Goal: Information Seeking & Learning: Learn about a topic

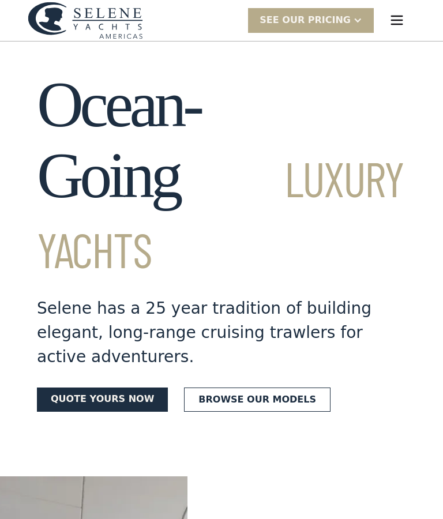
click at [361, 26] on div "SEE Our Pricing" at bounding box center [311, 20] width 126 height 25
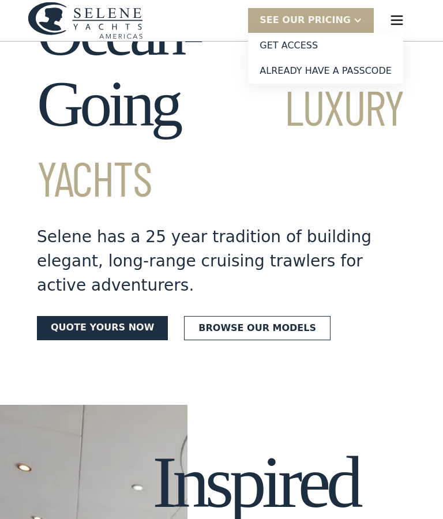
scroll to position [75, 0]
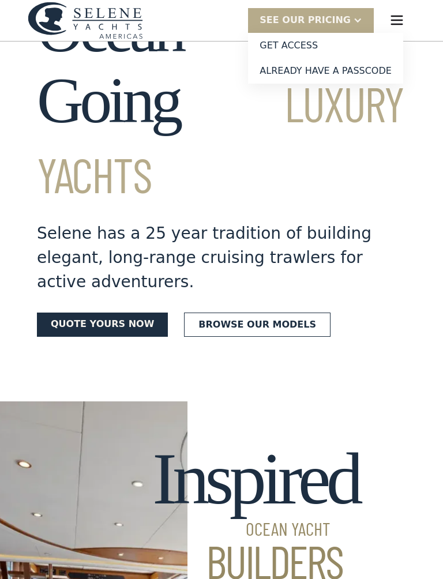
click at [274, 312] on link "Browse our models" at bounding box center [257, 324] width 146 height 24
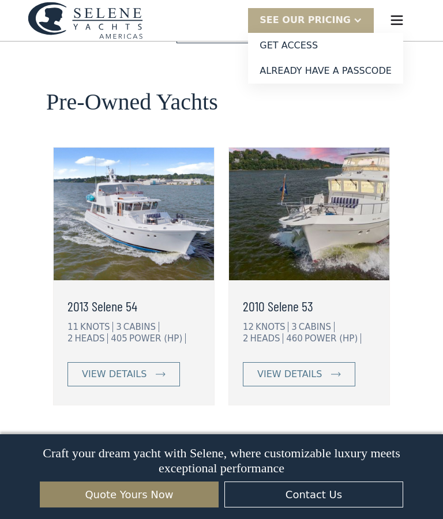
scroll to position [2983, 0]
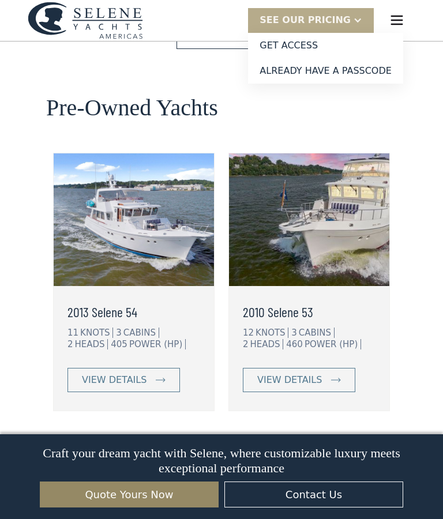
click at [103, 448] on img at bounding box center [97, 456] width 16 height 16
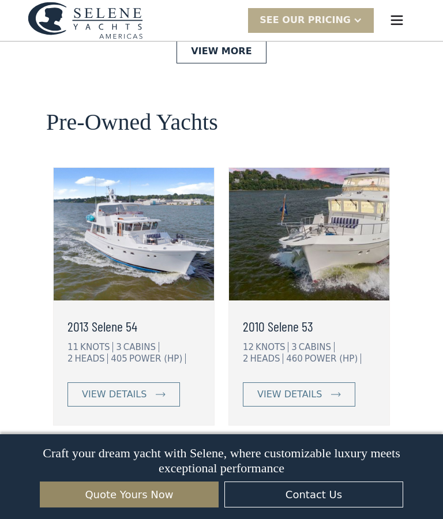
scroll to position [2961, 0]
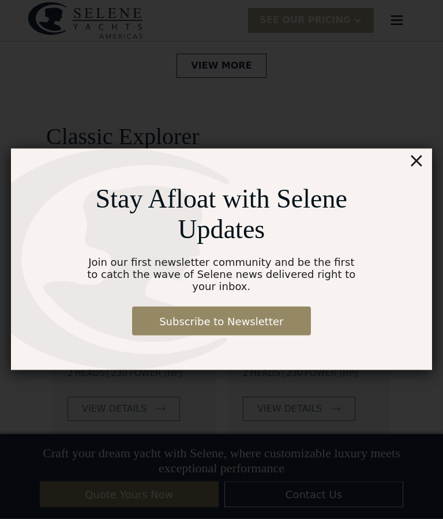
click at [422, 161] on div "×" at bounding box center [416, 160] width 17 height 23
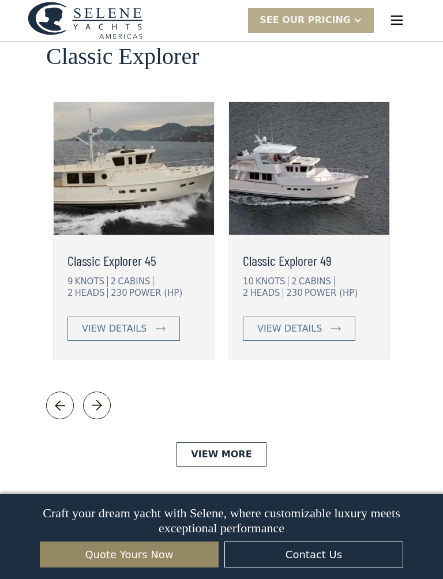
scroll to position [2570, 0]
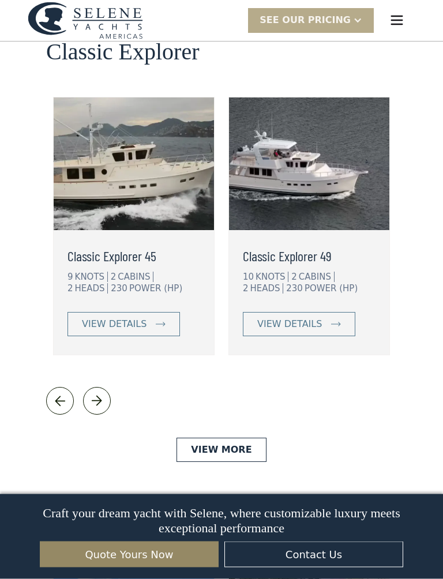
click at [99, 393] on img at bounding box center [97, 401] width 16 height 16
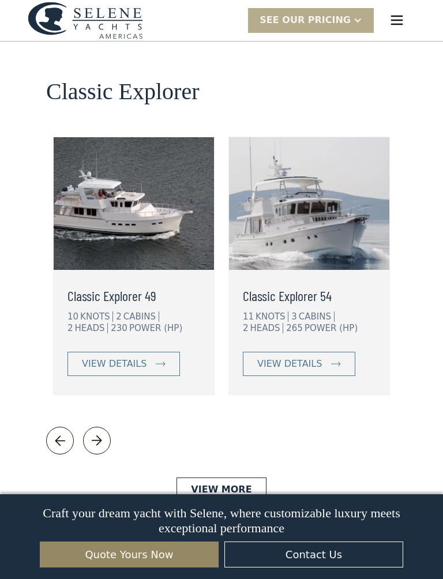
scroll to position [2528, 0]
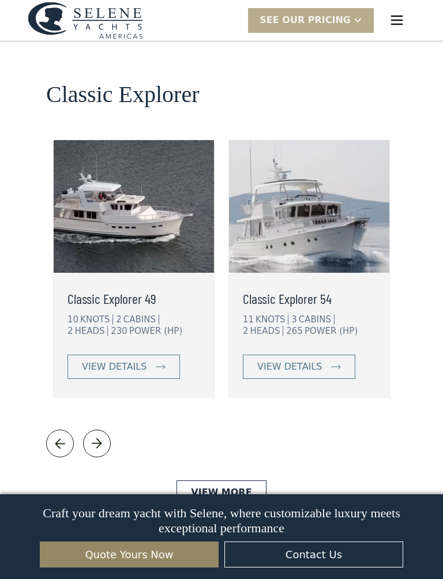
click at [98, 435] on img at bounding box center [97, 443] width 16 height 16
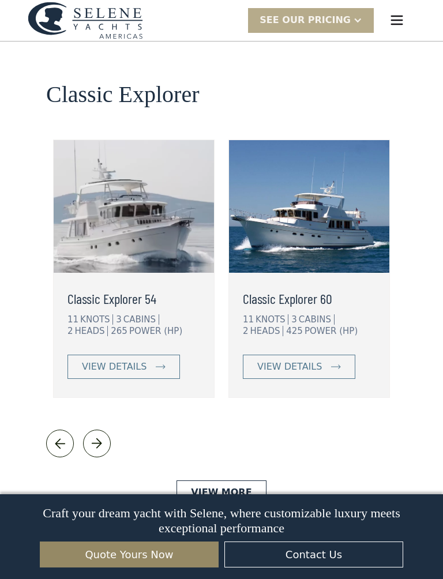
click at [323, 355] on link "view details" at bounding box center [299, 367] width 112 height 24
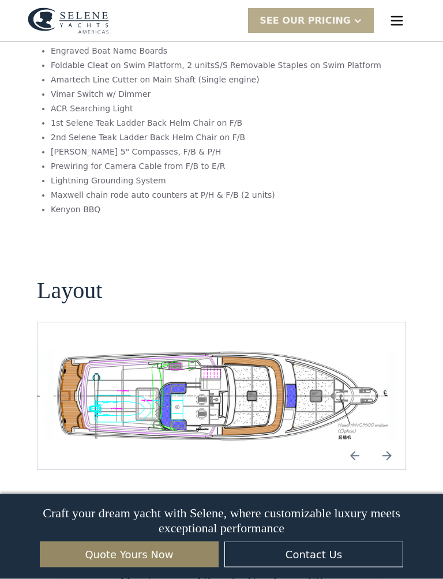
scroll to position [2031, 0]
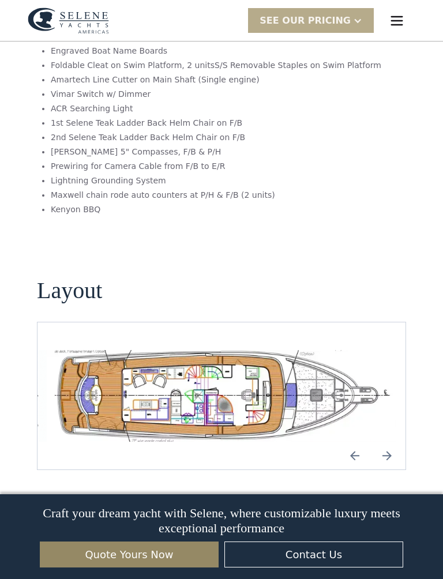
click at [386, 442] on img "Next slide" at bounding box center [387, 456] width 28 height 28
click at [385, 442] on img "Next slide" at bounding box center [387, 456] width 28 height 28
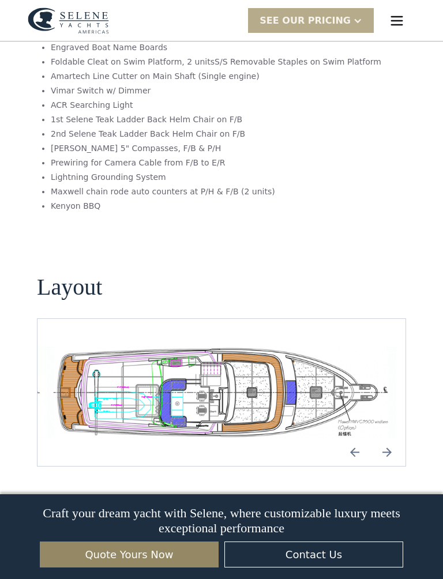
scroll to position [2032, 0]
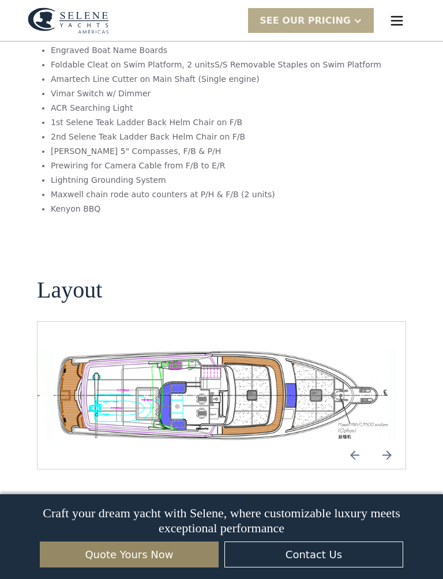
click at [350, 441] on img "Previous slide" at bounding box center [355, 455] width 28 height 28
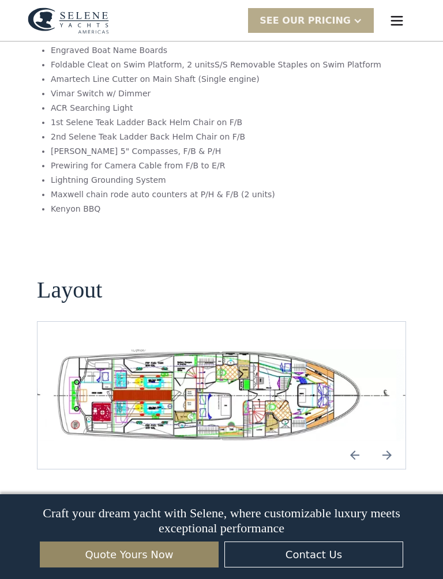
click at [212, 349] on img "open lightbox" at bounding box center [221, 395] width 349 height 92
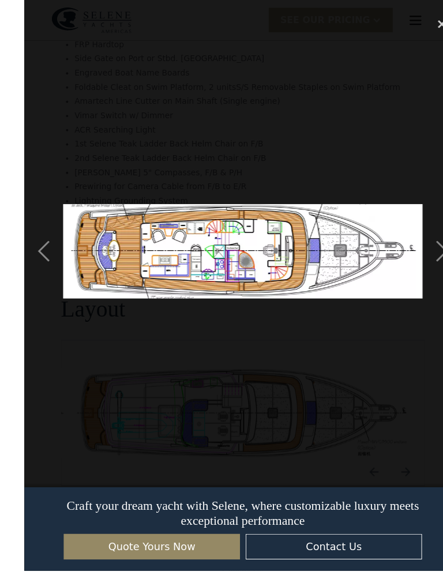
scroll to position [2015, 0]
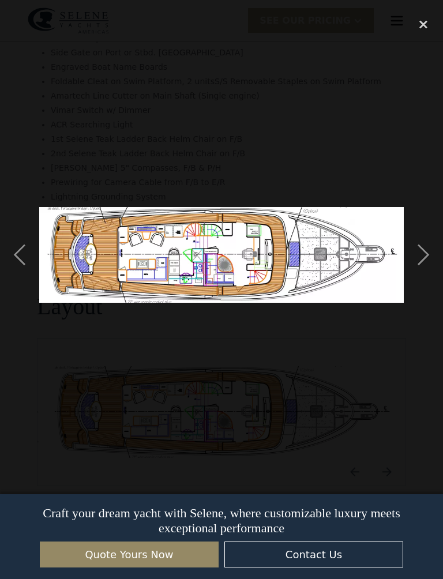
click at [424, 25] on div "close lightbox" at bounding box center [423, 24] width 39 height 25
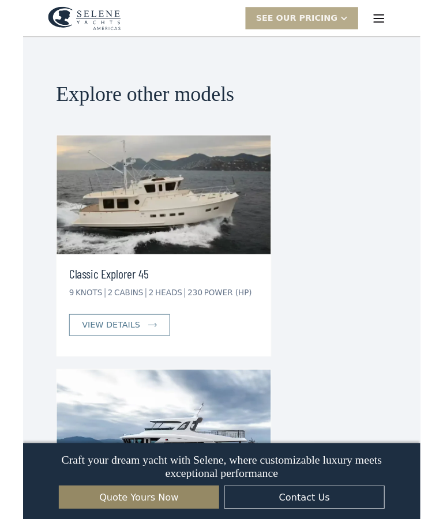
scroll to position [3328, 0]
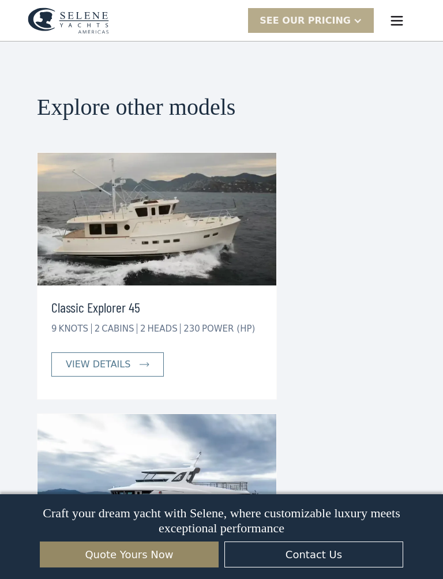
click at [130, 352] on link "view details" at bounding box center [107, 364] width 112 height 24
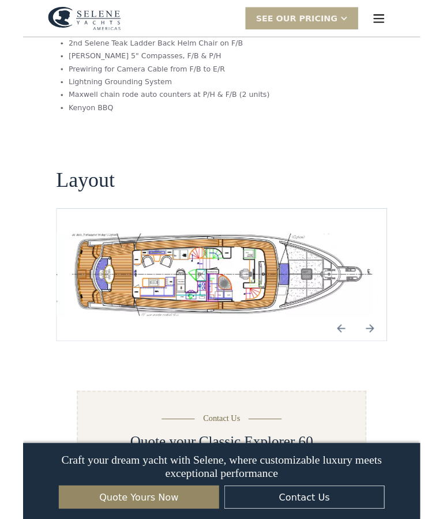
scroll to position [2117, 0]
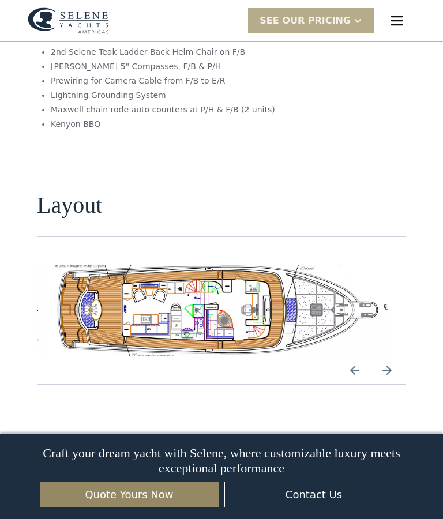
click at [388, 356] on img "Next slide" at bounding box center [387, 370] width 28 height 28
click at [385, 356] on img "Next slide" at bounding box center [387, 370] width 28 height 28
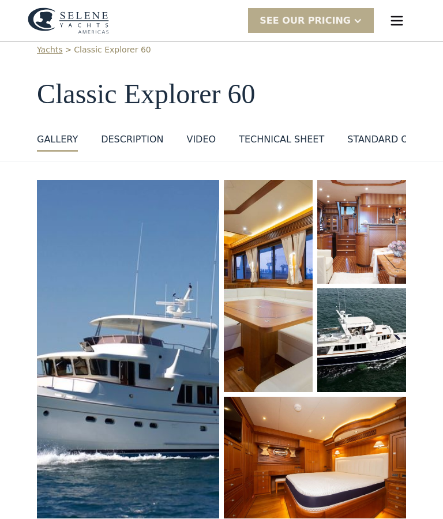
scroll to position [0, 0]
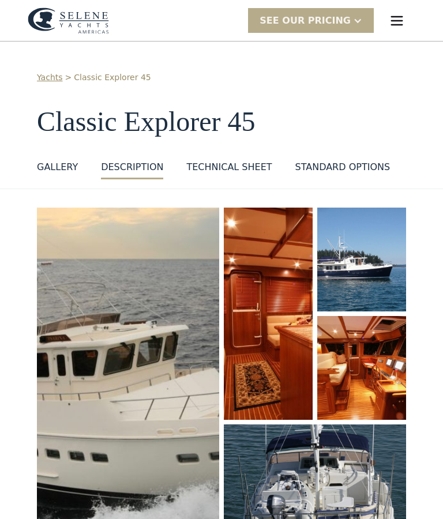
scroll to position [412, 0]
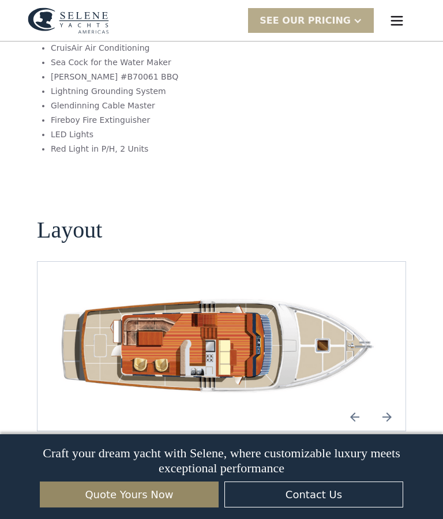
scroll to position [0, 0]
click at [386, 403] on img "Next slide" at bounding box center [387, 417] width 28 height 28
click at [385, 403] on img "Next slide" at bounding box center [387, 417] width 28 height 28
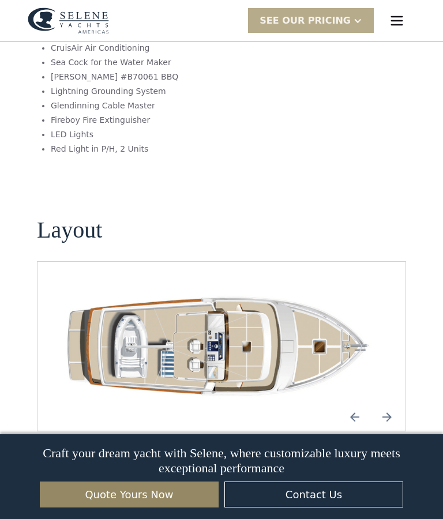
scroll to position [877, 0]
